Goal: Information Seeking & Learning: Learn about a topic

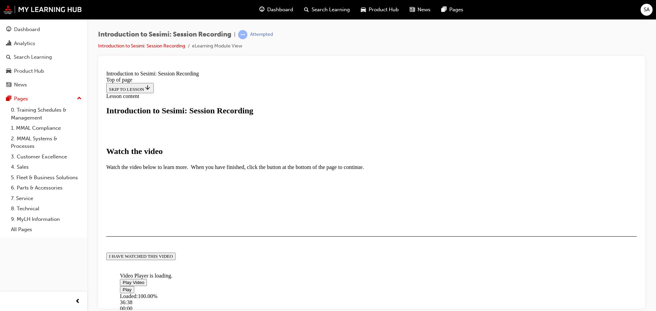
scroll to position [136, 0]
click at [175, 260] on button "I HAVE WATCHED THIS VIDEO" at bounding box center [140, 256] width 69 height 8
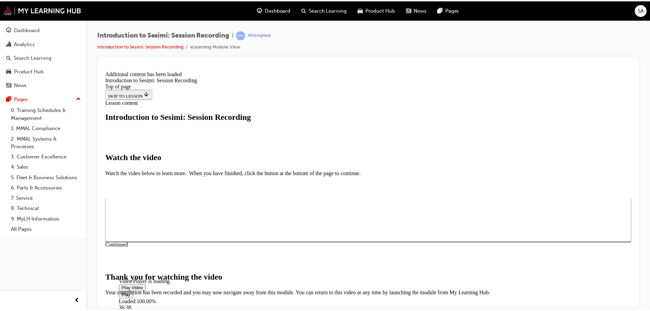
scroll to position [217, 0]
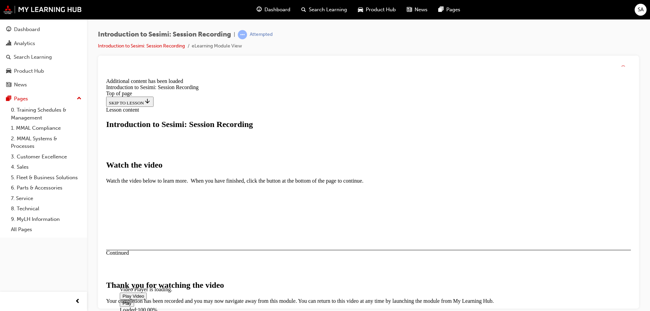
click at [24, 144] on link "2. MMAL Systems & Processes" at bounding box center [46, 142] width 76 height 18
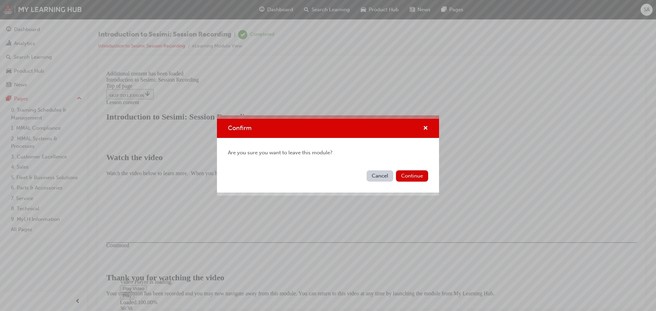
click at [376, 175] on button "Cancel" at bounding box center [379, 175] width 27 height 11
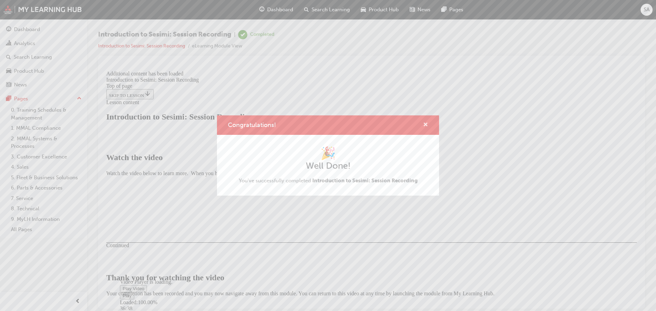
click at [423, 124] on span "cross-icon" at bounding box center [425, 125] width 5 height 6
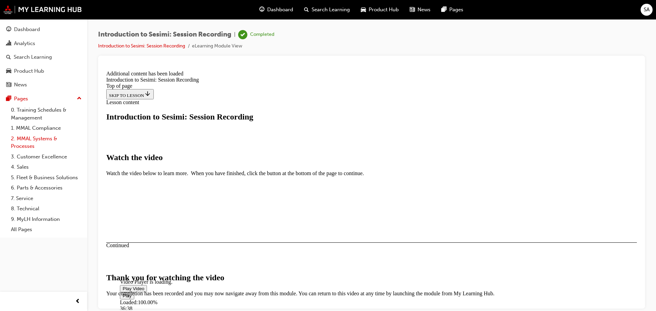
click at [41, 138] on link "2. MMAL Systems & Processes" at bounding box center [46, 142] width 76 height 18
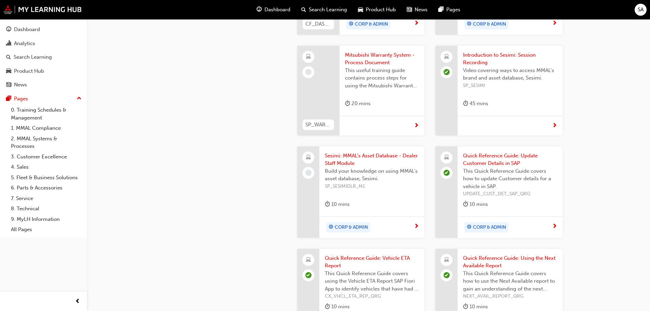
scroll to position [580, 0]
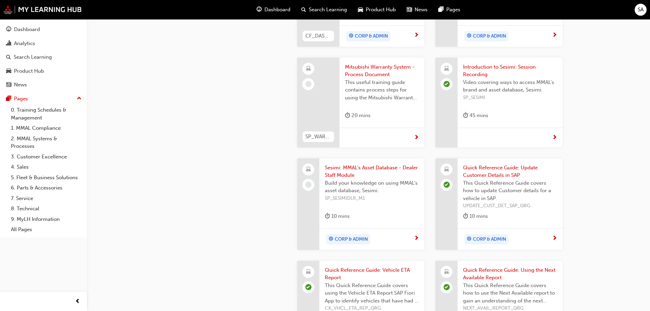
click at [351, 172] on span "Sesimi: MMAL's Asset Database - Dealer Staff Module" at bounding box center [372, 171] width 94 height 15
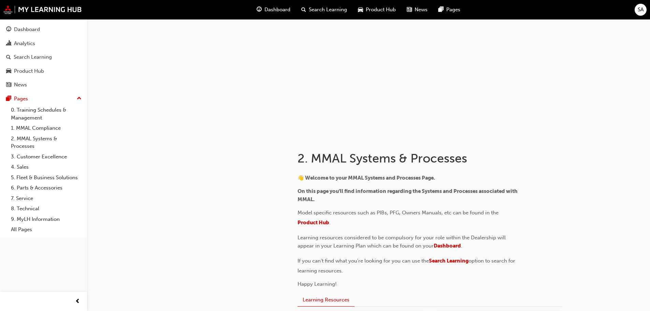
scroll to position [3, 0]
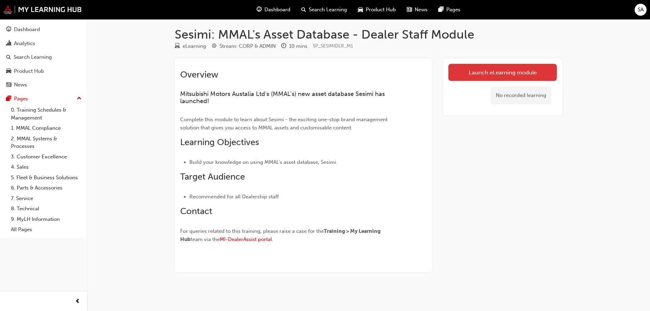
click at [489, 75] on link "Launch eLearning module" at bounding box center [503, 72] width 109 height 17
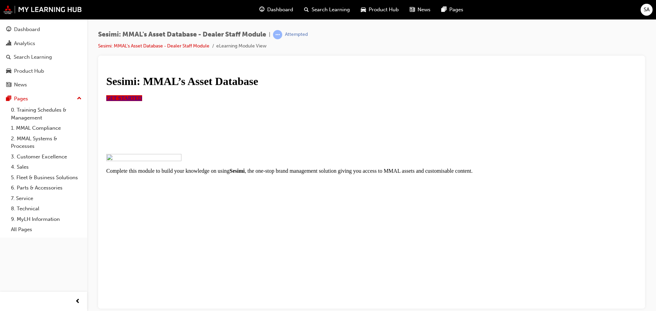
scroll to position [67, 0]
click at [142, 101] on span "GET STARTED" at bounding box center [124, 98] width 36 height 6
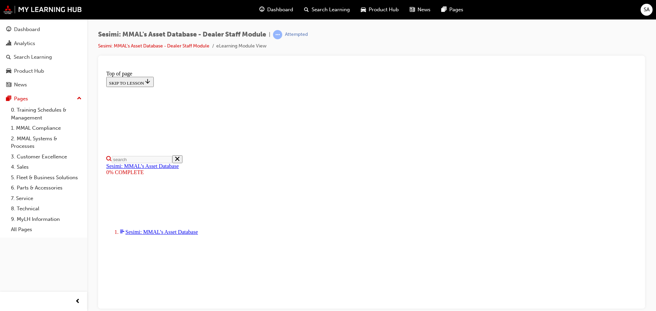
scroll to position [191, 0]
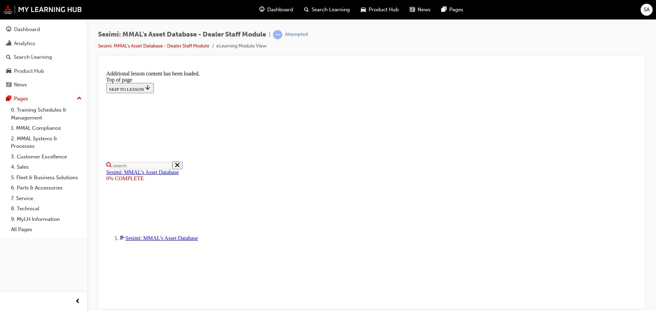
scroll to position [355, 0]
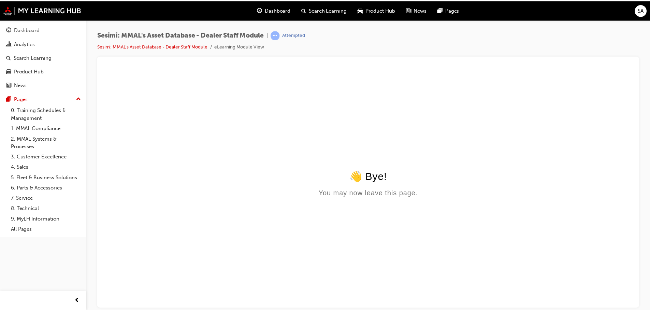
scroll to position [0, 0]
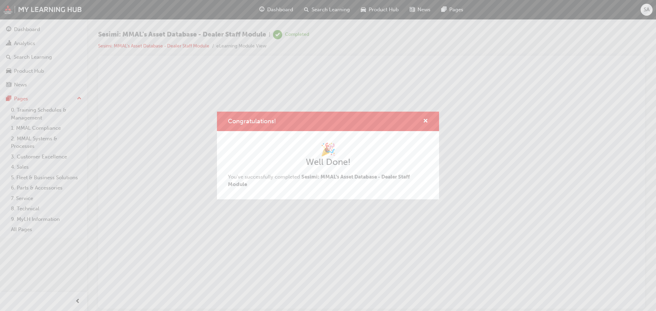
click at [30, 143] on div "Congratulations! 🎉 Well Done! You've successfully completed Sesimi: MMAL's Asse…" at bounding box center [328, 155] width 656 height 311
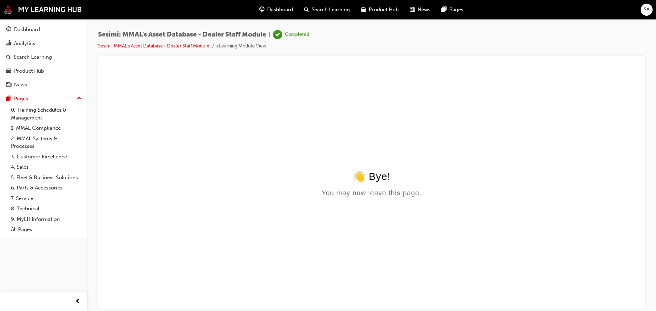
click at [30, 143] on link "2. MMAL Systems & Processes" at bounding box center [46, 142] width 76 height 18
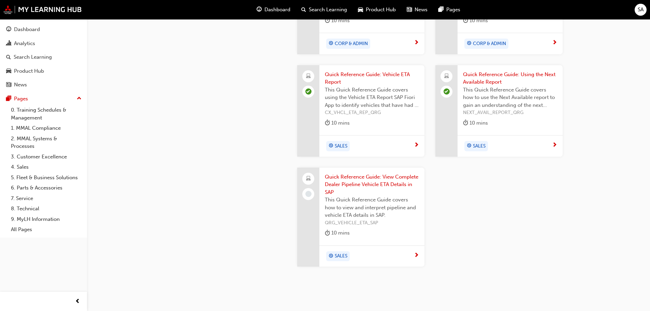
scroll to position [785, 0]
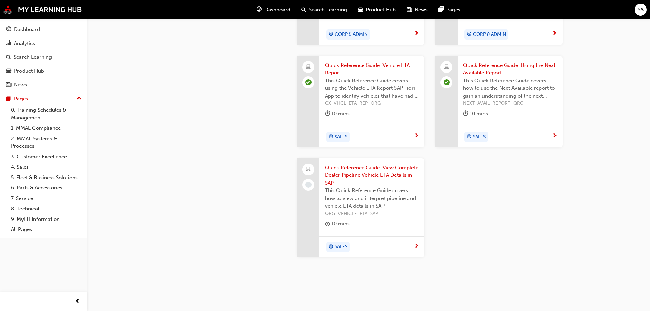
click at [349, 172] on span "Quick Reference Guide: View Complete Dealer Pipeline Vehicle ETA Details in SAP" at bounding box center [372, 175] width 94 height 23
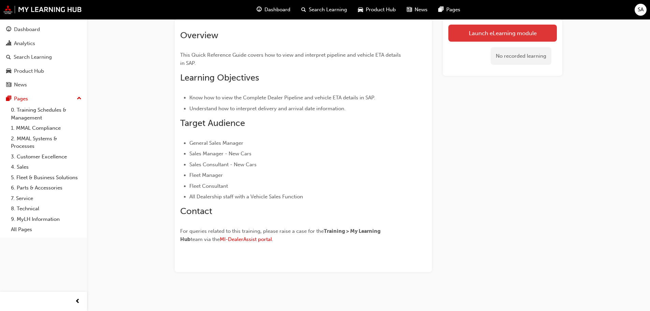
click at [504, 32] on link "Launch eLearning module" at bounding box center [503, 33] width 109 height 17
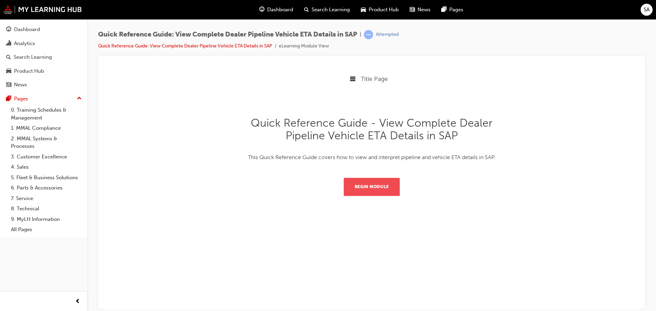
click at [376, 187] on button "Begin Module" at bounding box center [371, 187] width 56 height 18
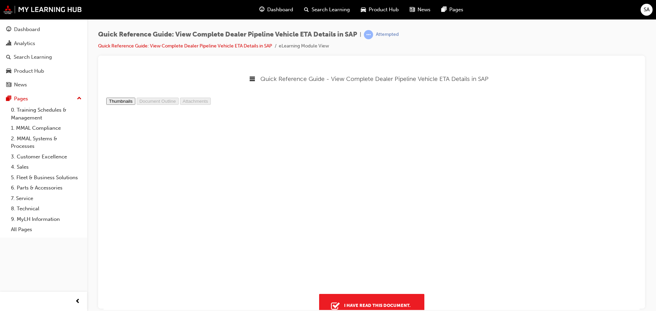
scroll to position [106, 0]
type input "2"
click at [349, 305] on div "I have read this document." at bounding box center [377, 305] width 72 height 12
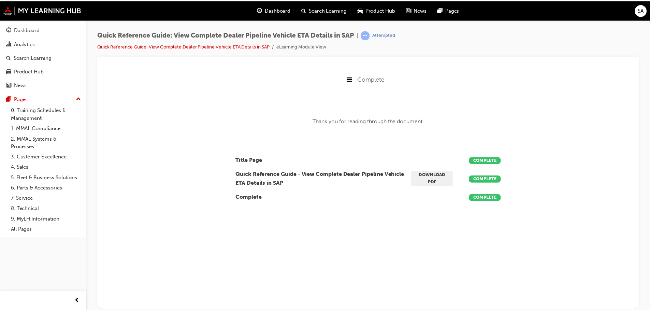
scroll to position [147, 546]
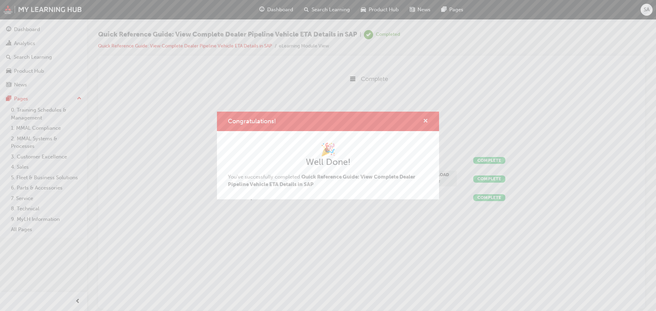
click at [425, 119] on span "cross-icon" at bounding box center [425, 121] width 5 height 6
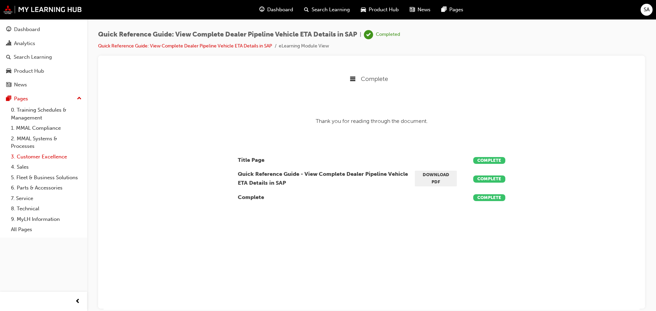
click at [28, 156] on link "3. Customer Excellence" at bounding box center [46, 157] width 76 height 11
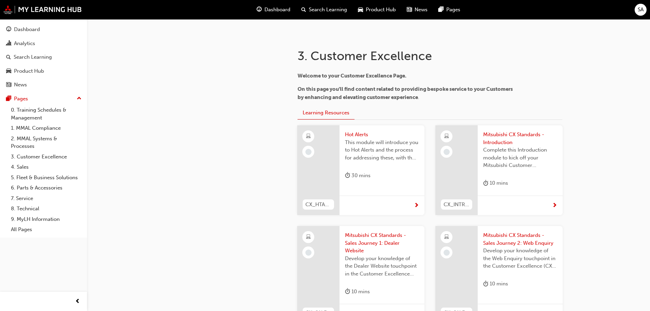
scroll to position [137, 0]
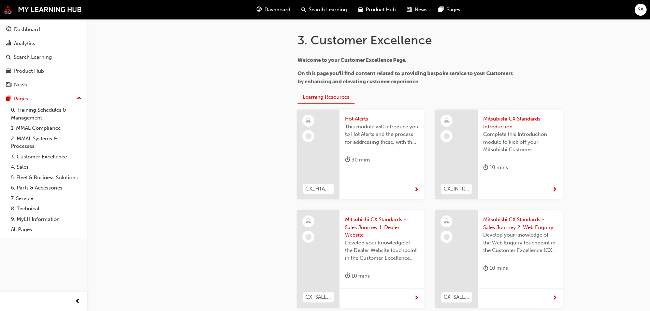
click at [330, 136] on div at bounding box center [318, 155] width 42 height 90
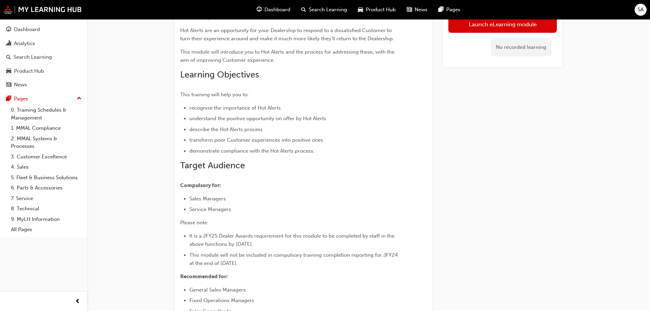
scroll to position [34, 0]
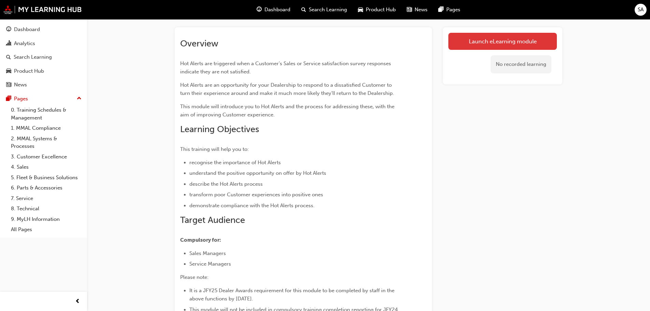
click at [521, 40] on link "Launch eLearning module" at bounding box center [503, 41] width 109 height 17
